Goal: Task Accomplishment & Management: Manage account settings

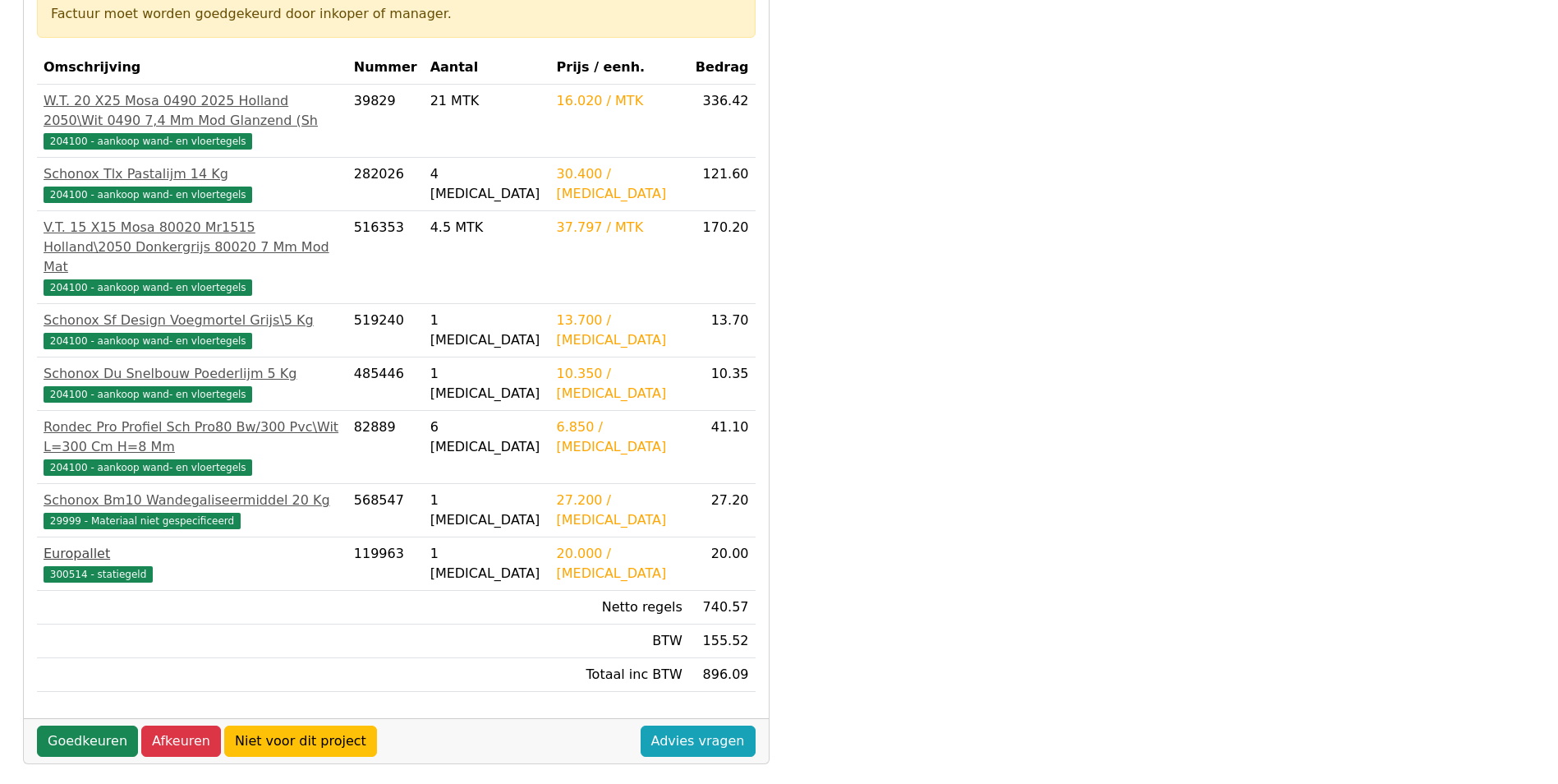
scroll to position [411, 0]
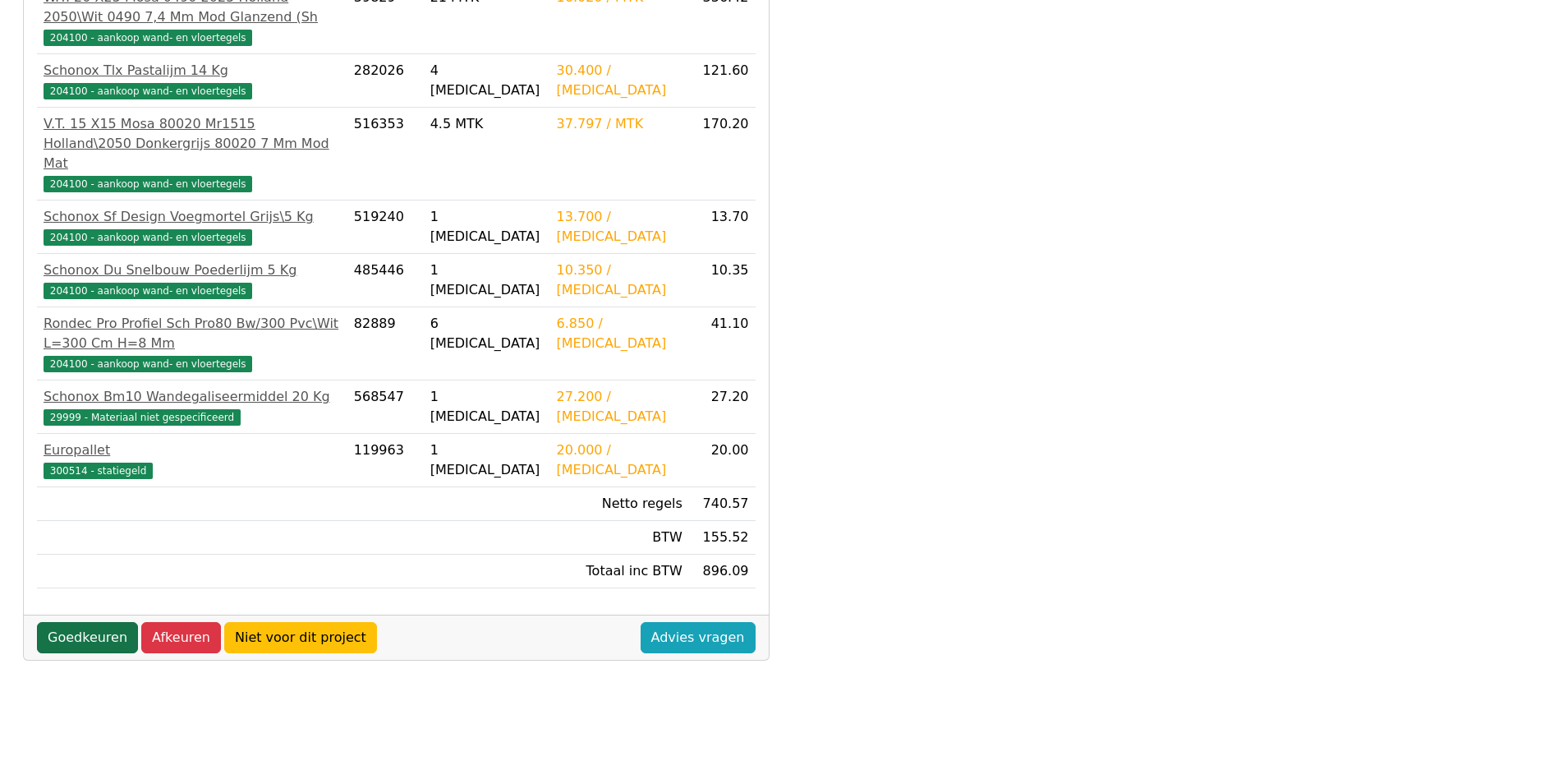
click at [86, 622] on link "Goedkeuren" at bounding box center [87, 637] width 101 height 31
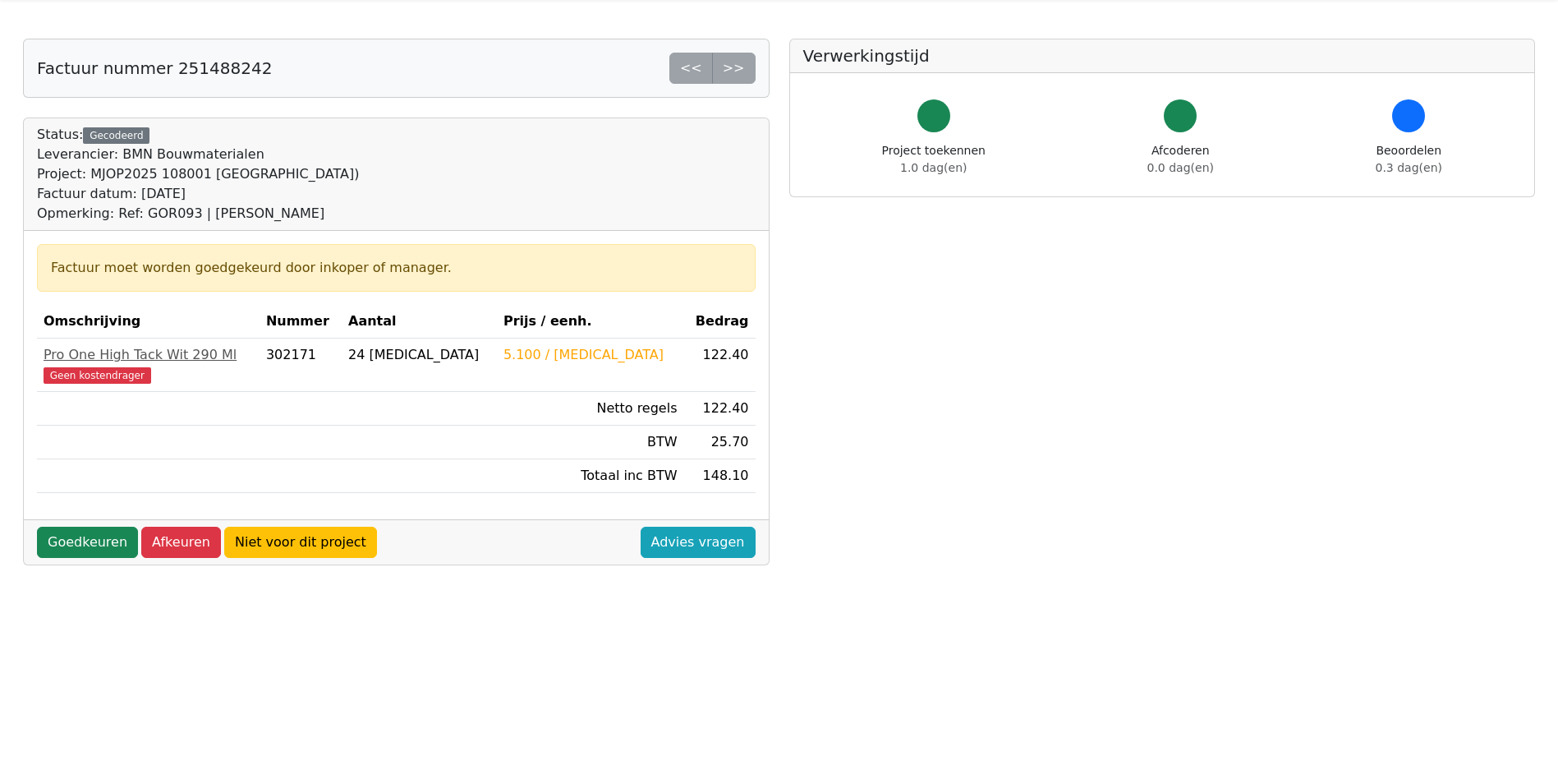
scroll to position [164, 0]
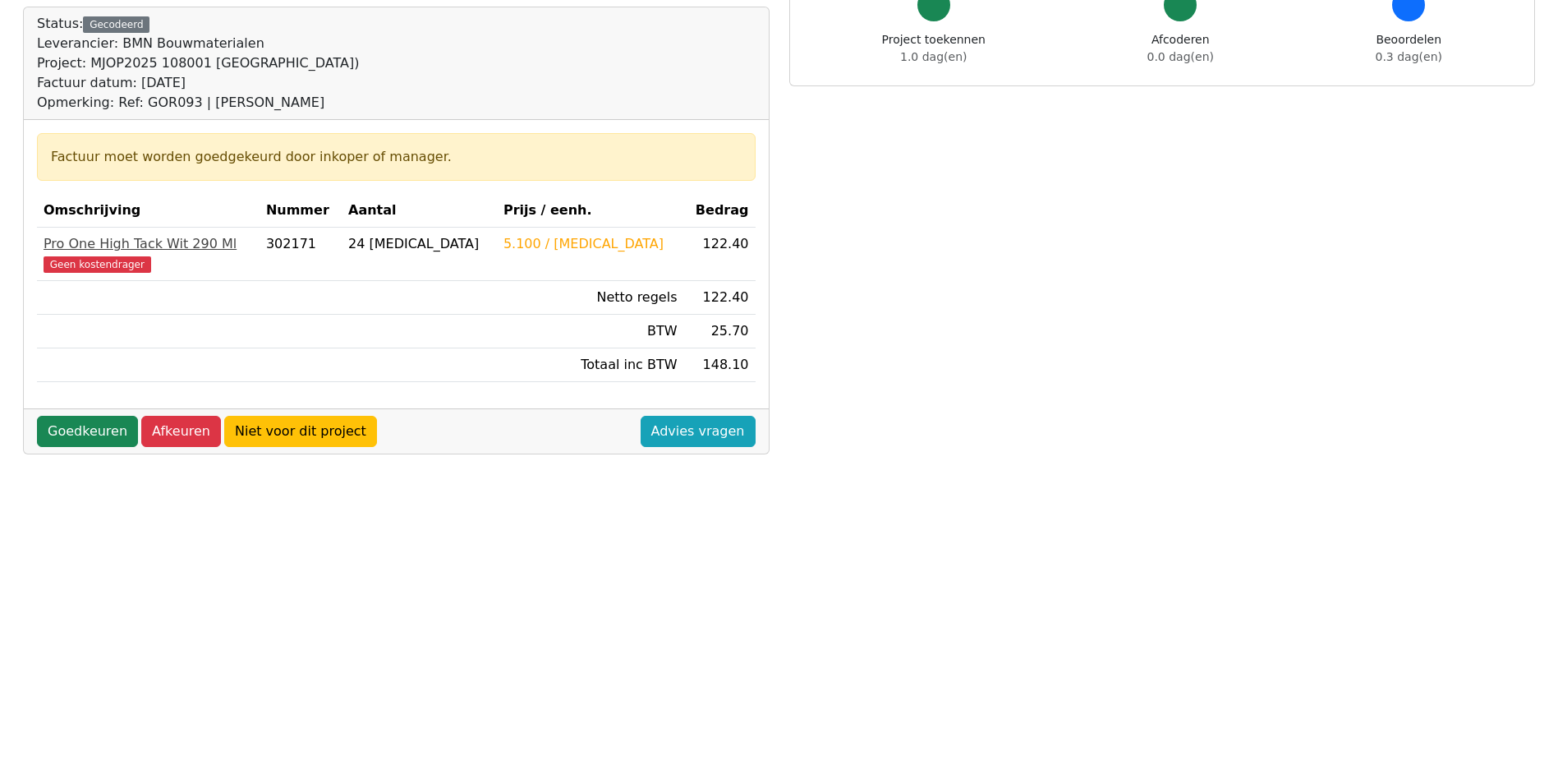
click at [111, 263] on span "Geen kostendrager" at bounding box center [98, 264] width 108 height 16
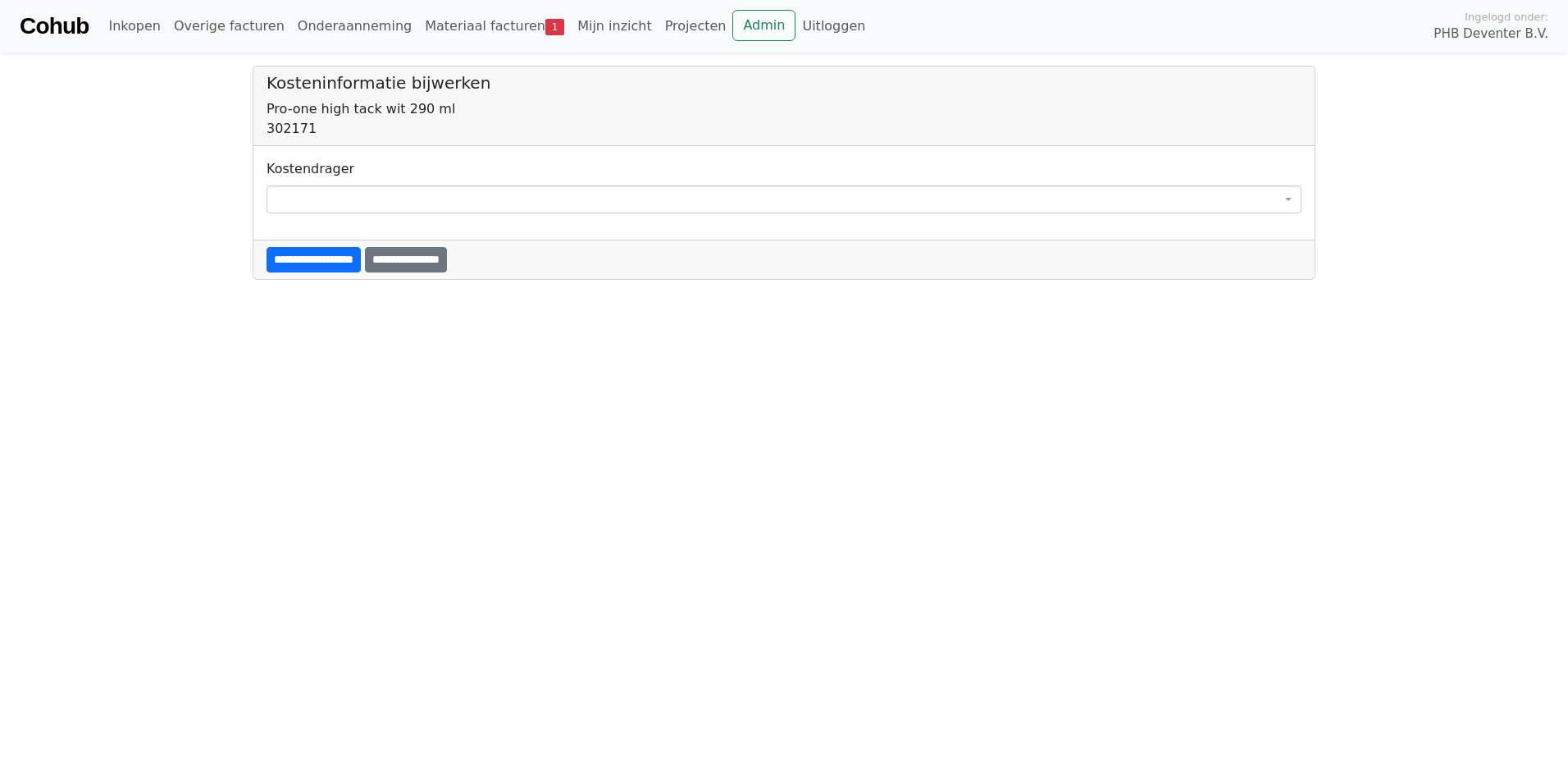
click at [392, 192] on span at bounding box center [784, 199] width 1035 height 27
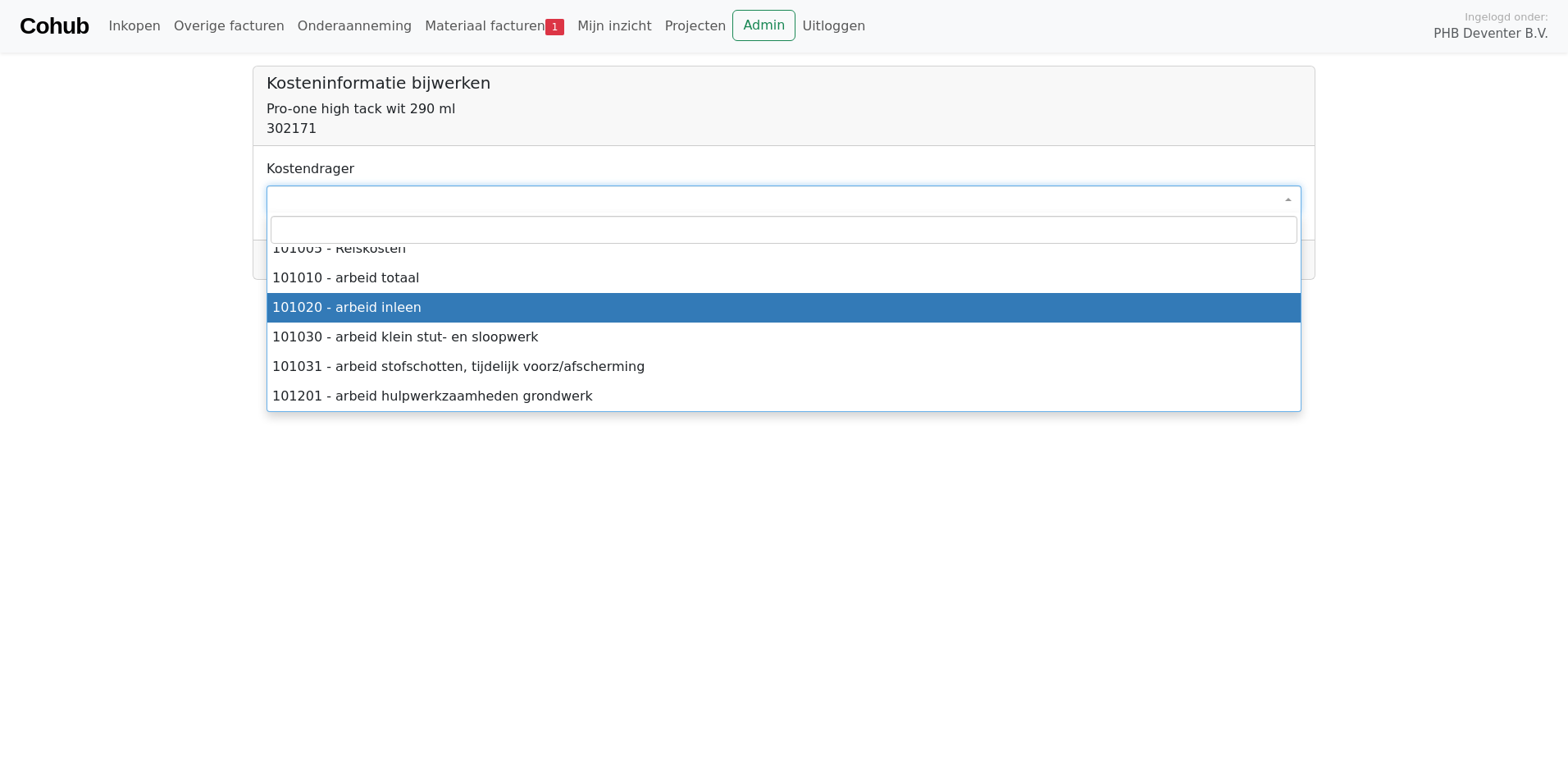
scroll to position [902, 0]
